Goal: Task Accomplishment & Management: Manage account settings

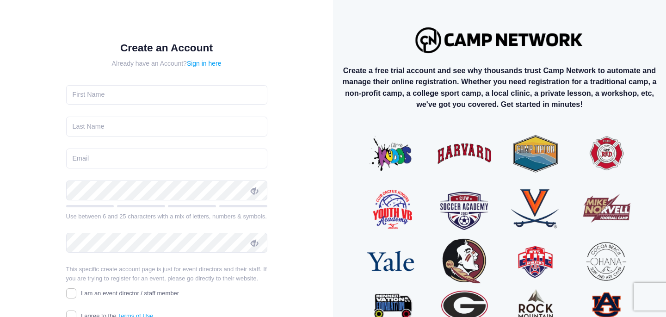
click at [481, 35] on img at bounding box center [499, 40] width 177 height 35
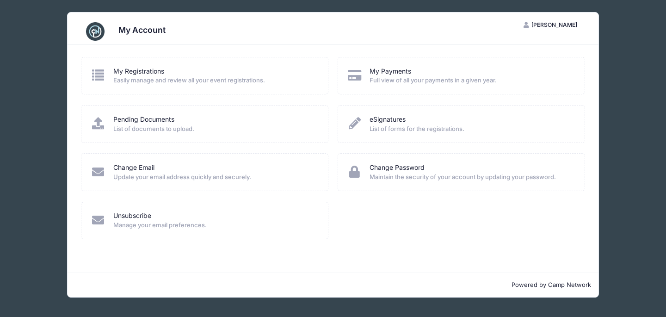
click at [384, 76] on span "Full view of all your payments in a given year." at bounding box center [471, 80] width 203 height 9
click at [384, 70] on link "My Payments" at bounding box center [391, 72] width 42 height 10
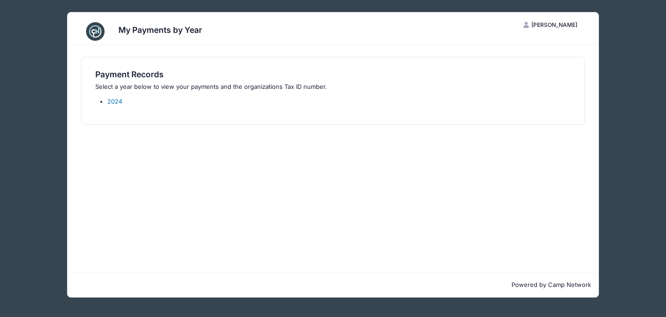
click at [112, 102] on link "2024" at bounding box center [114, 101] width 15 height 7
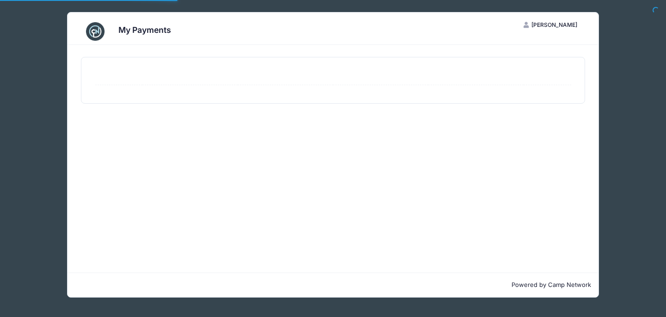
select select "10"
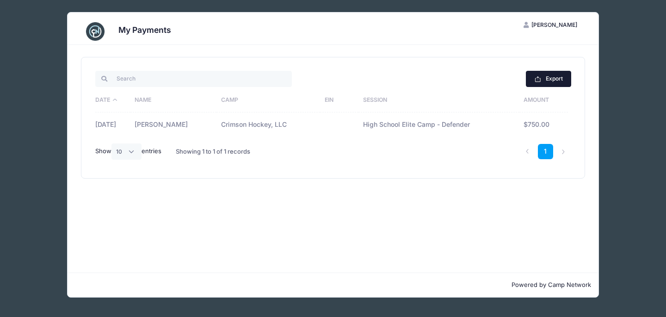
click at [545, 78] on button "Export" at bounding box center [548, 79] width 45 height 16
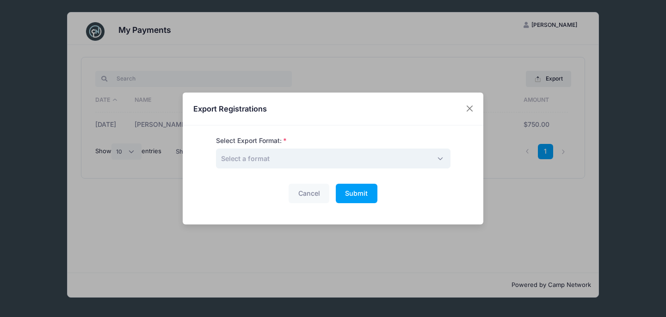
click at [381, 155] on span "Select a format" at bounding box center [333, 158] width 234 height 20
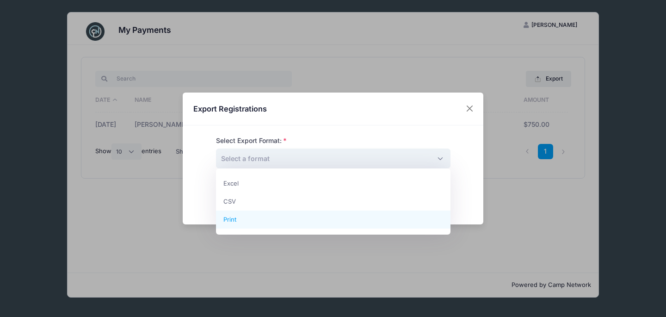
select select "print"
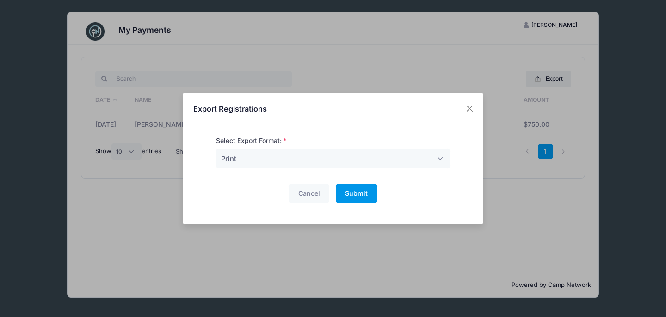
click at [370, 190] on button "Submit Please wait..." at bounding box center [357, 194] width 42 height 20
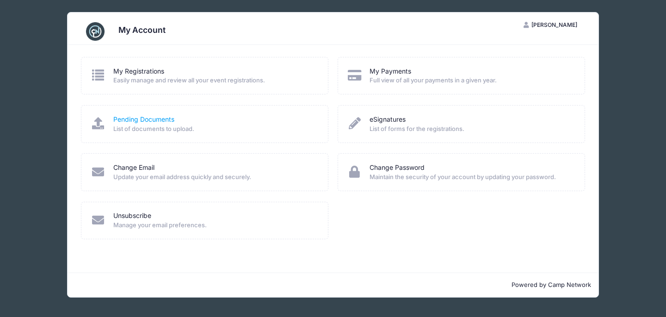
click at [159, 117] on link "Pending Documents" at bounding box center [143, 120] width 61 height 10
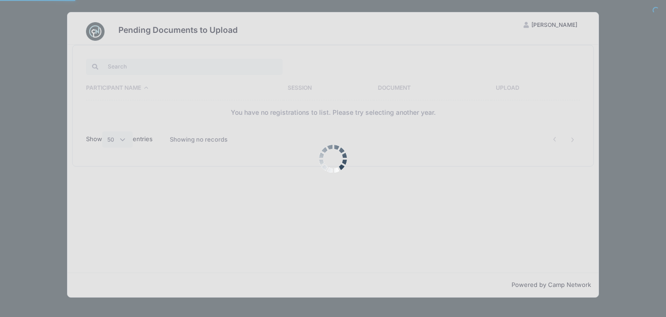
select select "50"
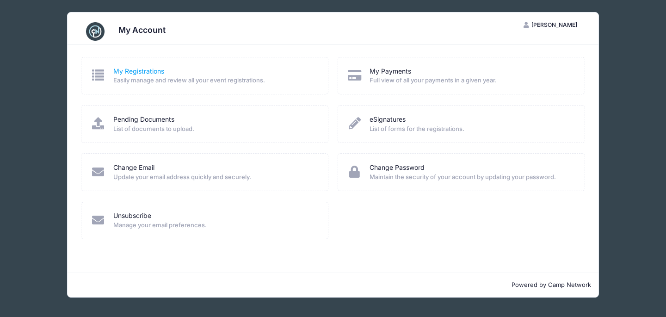
click at [149, 70] on link "My Registrations" at bounding box center [138, 72] width 51 height 10
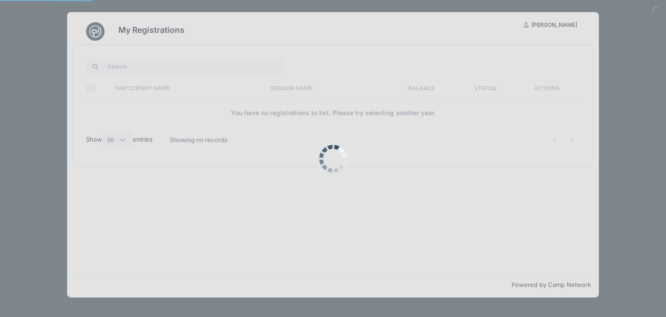
select select "50"
